Goal: Communication & Community: Share content

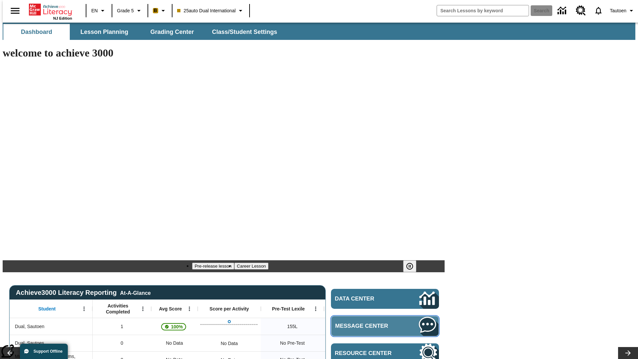
click at [387, 323] on span "Message Center" at bounding box center [367, 326] width 64 height 7
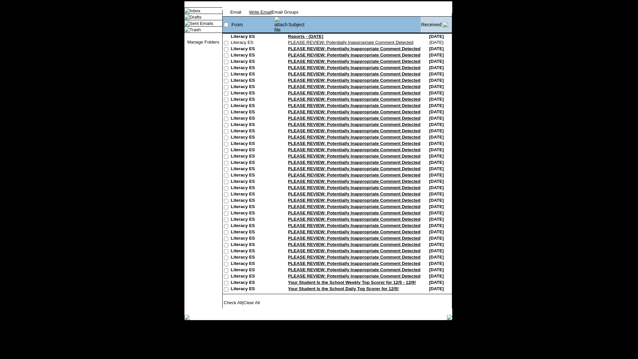
click at [272, 15] on link "Write Email" at bounding box center [260, 12] width 23 height 5
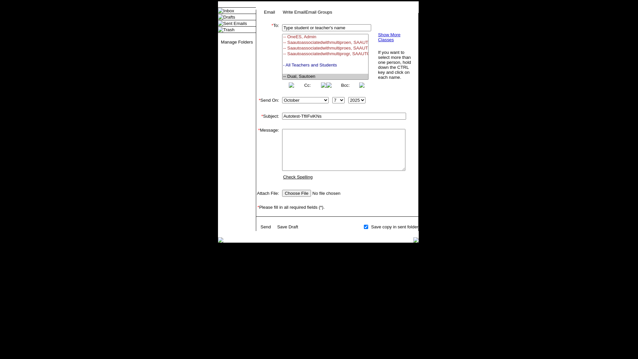
select select "U,21476361,1"
type input "Autotest-TflIFviKNs"
type textarea "email body message"
